Goal: Find specific page/section: Find specific page/section

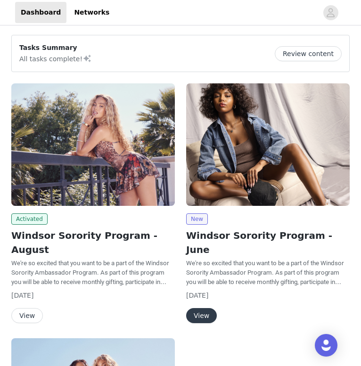
click at [22, 308] on button "View" at bounding box center [27, 315] width 32 height 15
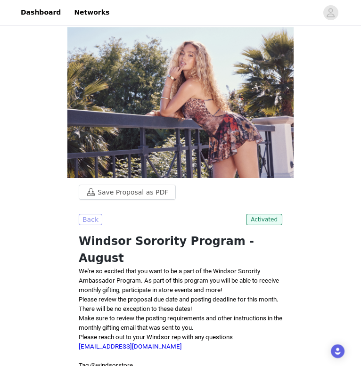
click at [88, 222] on button "Back" at bounding box center [91, 219] width 24 height 11
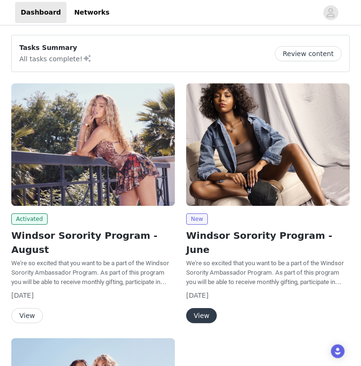
click at [194, 308] on button "View" at bounding box center [201, 315] width 31 height 15
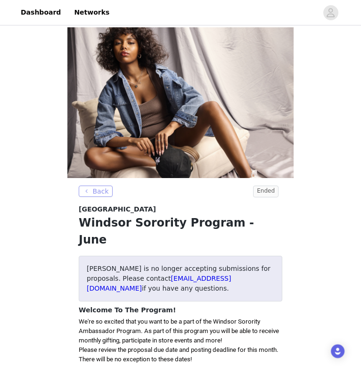
click at [100, 188] on button "Back" at bounding box center [96, 190] width 34 height 11
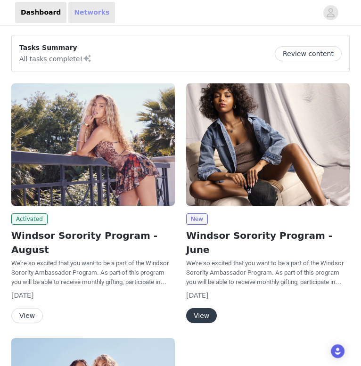
click at [69, 16] on link "Networks" at bounding box center [91, 12] width 47 height 21
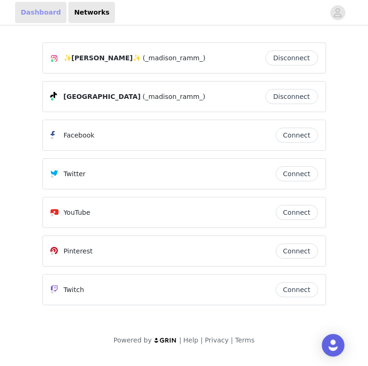
click at [34, 16] on link "Dashboard" at bounding box center [40, 12] width 51 height 21
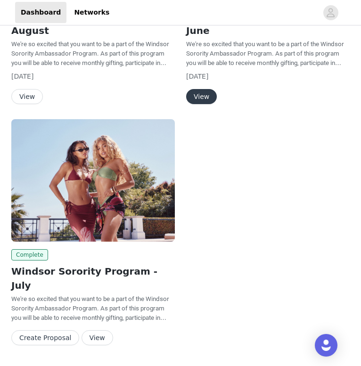
scroll to position [218, 0]
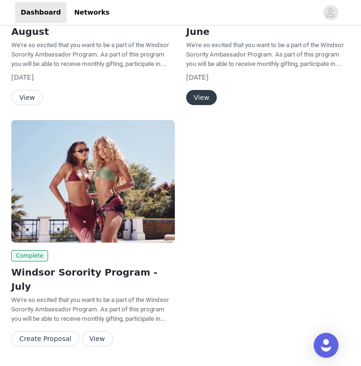
click at [323, 346] on img "Open Intercom Messenger" at bounding box center [326, 345] width 12 height 12
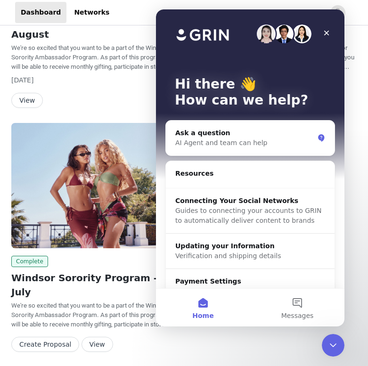
scroll to position [0, 0]
click at [135, 337] on div "Create Proposal View" at bounding box center [94, 344] width 167 height 15
click at [104, 336] on div "Activated Windsor Sorority Program - August We're so excited that you want to b…" at bounding box center [184, 110] width 368 height 513
click at [334, 341] on icon "Close Intercom Messenger" at bounding box center [331, 343] width 11 height 11
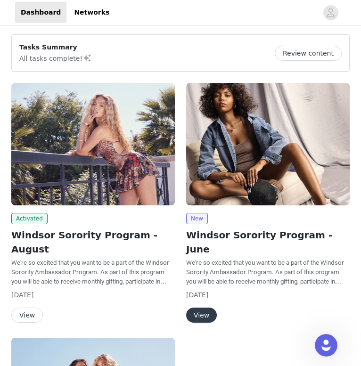
scroll to position [0, 0]
click at [29, 307] on button "View" at bounding box center [27, 314] width 32 height 15
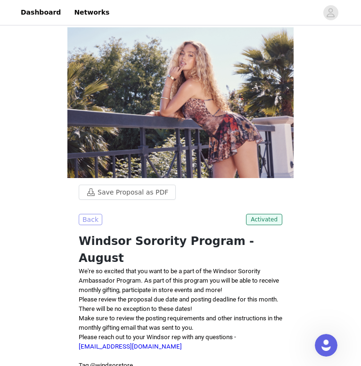
click at [92, 219] on button "Back" at bounding box center [91, 219] width 24 height 11
